Goal: Transaction & Acquisition: Obtain resource

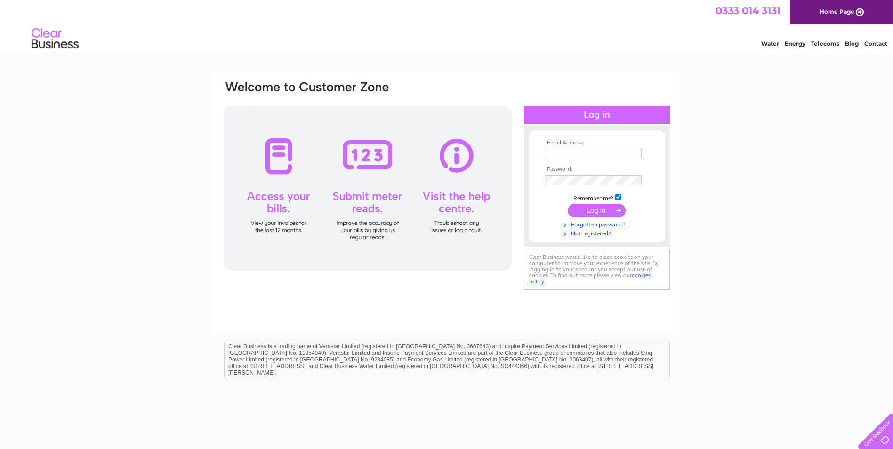
click at [559, 151] on input "text" at bounding box center [593, 154] width 97 height 10
type input "[EMAIL_ADDRESS][DOMAIN_NAME]"
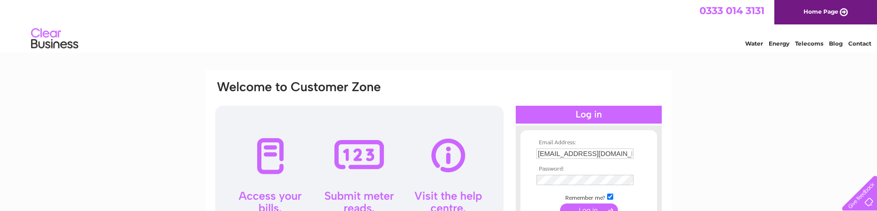
drag, startPoint x: 647, startPoint y: 79, endPoint x: 650, endPoint y: 86, distance: 7.8
click at [647, 79] on div "Email Address: [EMAIL_ADDRESS][DOMAIN_NAME] Password:" at bounding box center [438, 203] width 466 height 264
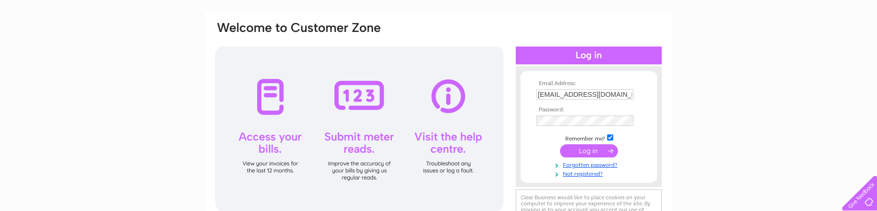
scroll to position [141, 0]
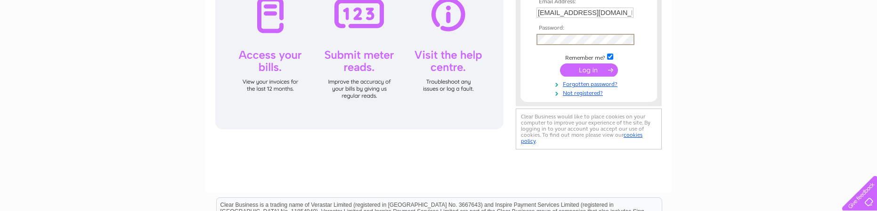
click at [587, 71] on input "submit" at bounding box center [589, 70] width 58 height 13
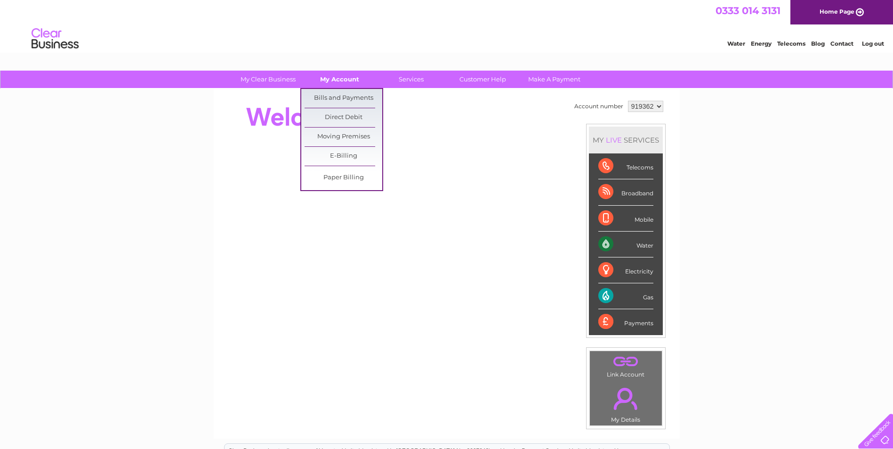
click at [347, 80] on link "My Account" at bounding box center [340, 79] width 78 height 17
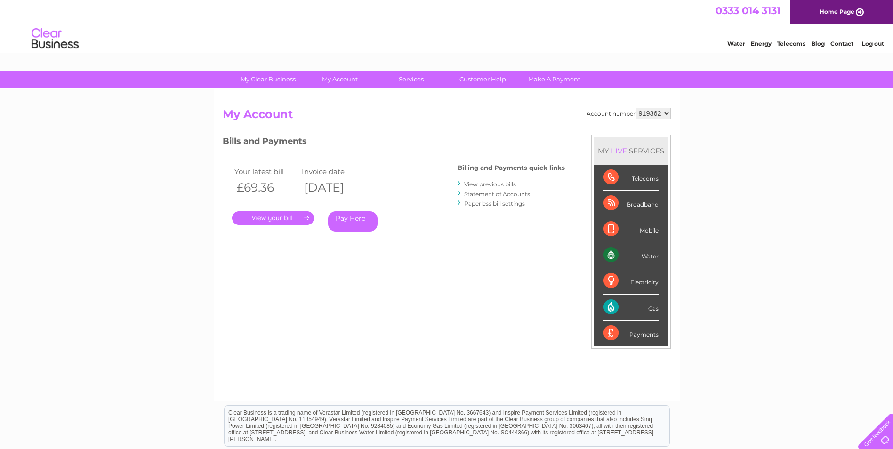
click at [291, 217] on link "." at bounding box center [273, 218] width 82 height 14
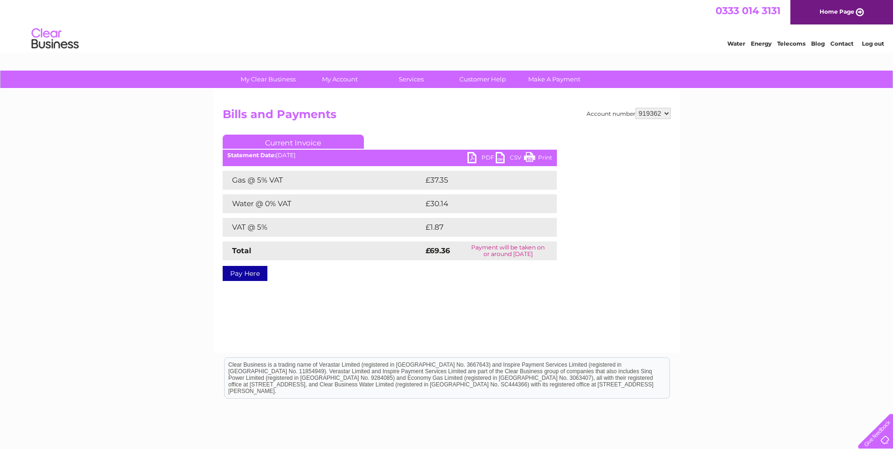
click at [477, 159] on link "PDF" at bounding box center [481, 159] width 28 height 14
click at [878, 42] on link "Log out" at bounding box center [873, 43] width 22 height 7
